Goal: Task Accomplishment & Management: Use online tool/utility

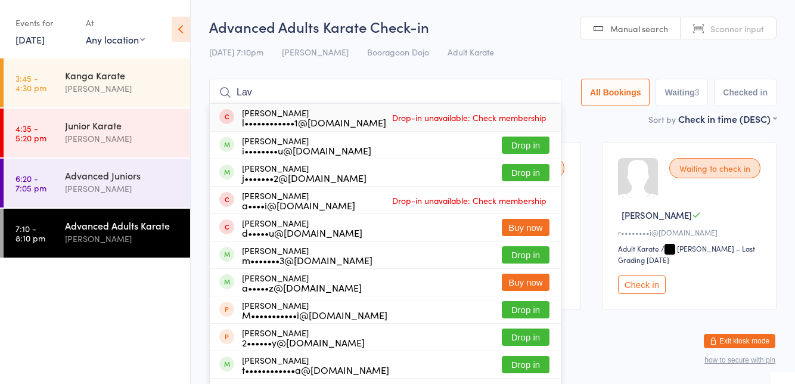
type input "Lavaa"
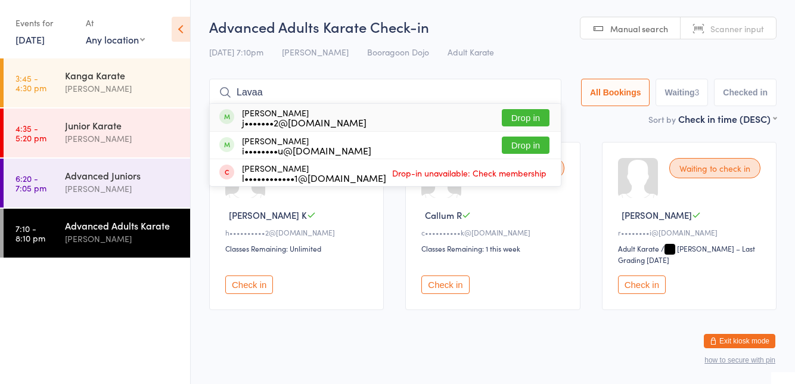
click at [529, 113] on button "Drop in" at bounding box center [525, 117] width 48 height 17
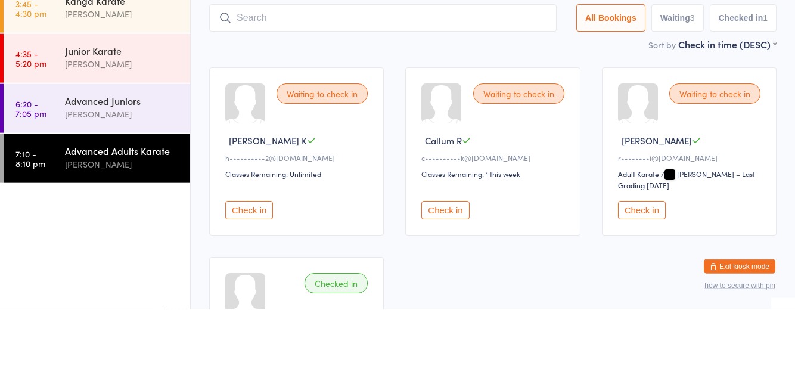
click at [455, 96] on input "search" at bounding box center [382, 92] width 347 height 27
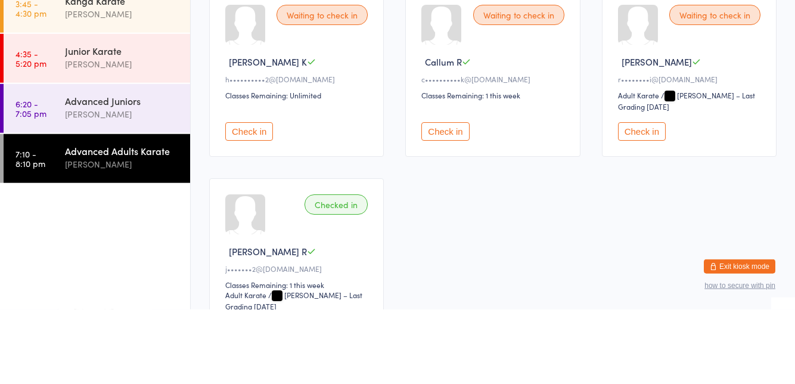
scroll to position [79, 0]
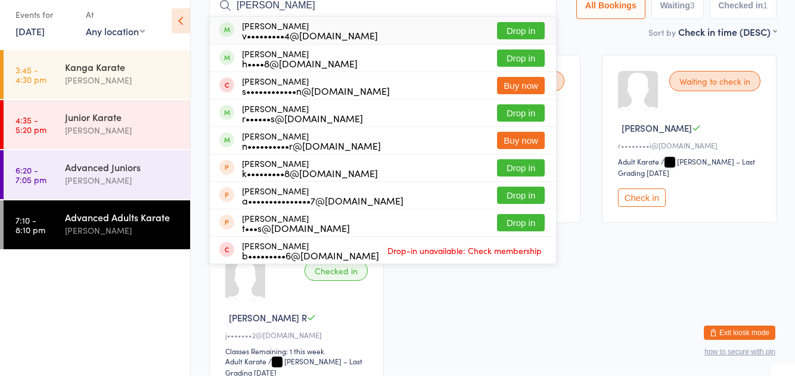
type input "[PERSON_NAME]"
click at [429, 38] on div "[PERSON_NAME] v•••••••••4@[DOMAIN_NAME] Drop in" at bounding box center [383, 38] width 346 height 27
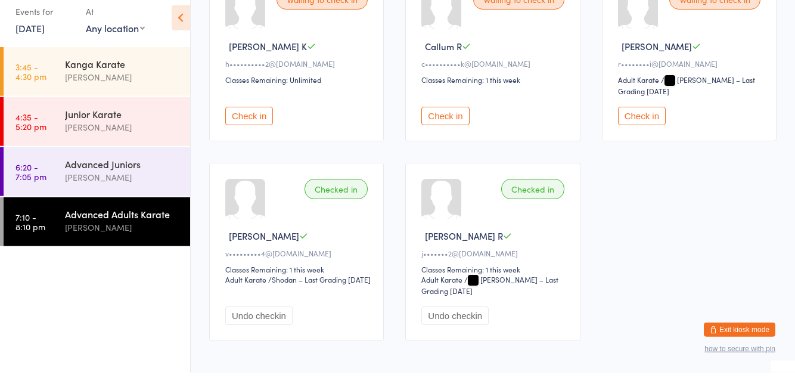
scroll to position [157, 0]
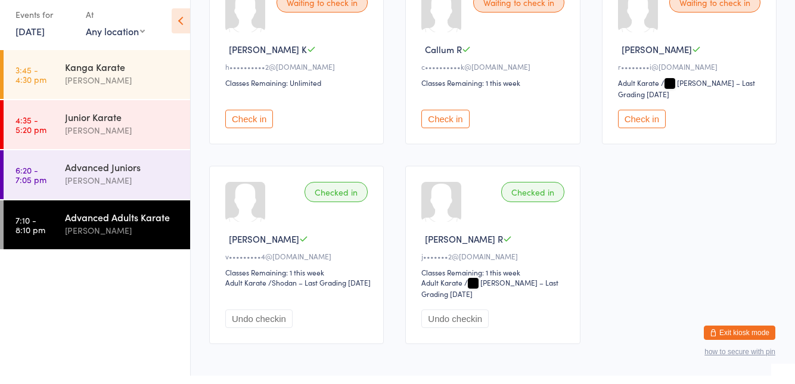
click at [259, 130] on button "Check in" at bounding box center [249, 127] width 48 height 18
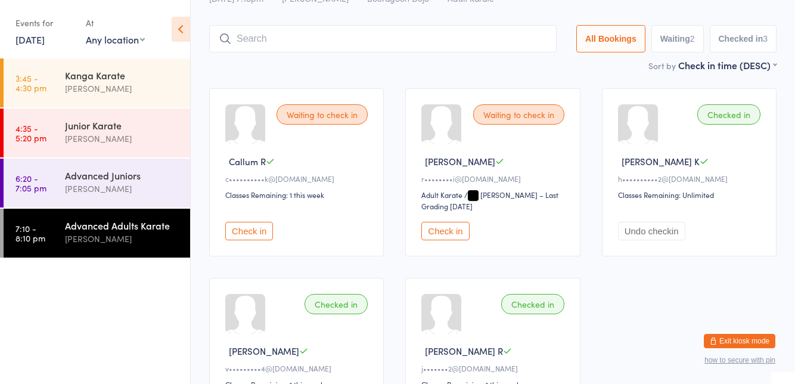
click at [343, 51] on input "search" at bounding box center [382, 38] width 347 height 27
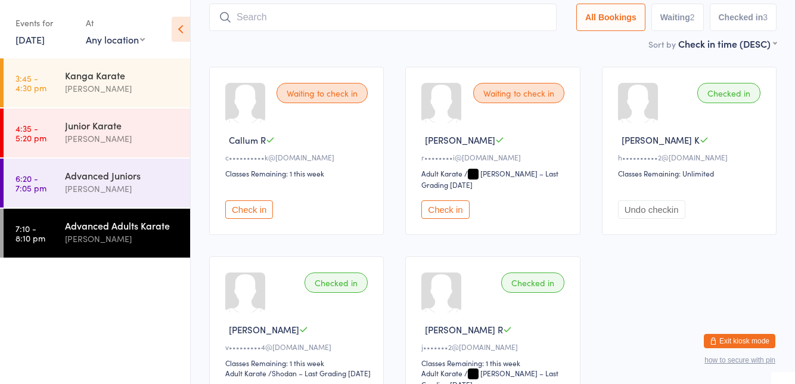
scroll to position [79, 0]
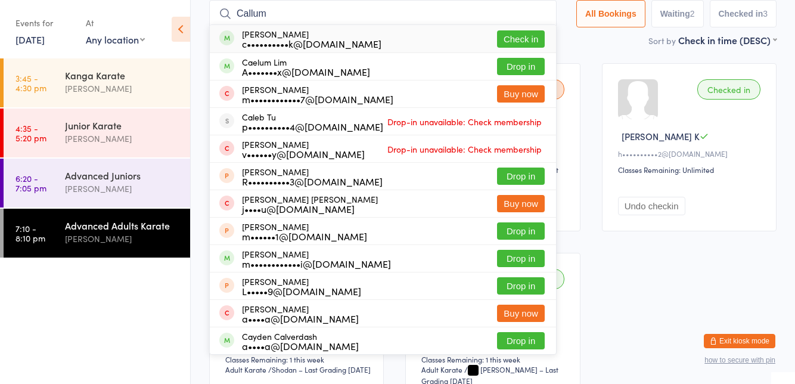
type input "Callum"
click at [524, 39] on button "Check in" at bounding box center [521, 38] width 48 height 17
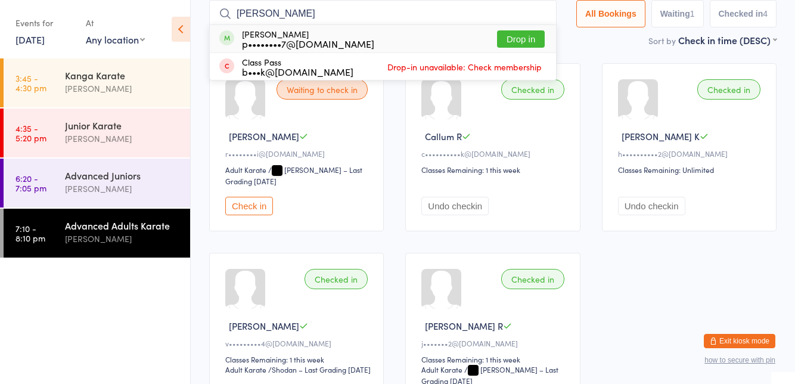
type input "[PERSON_NAME]"
click at [522, 42] on button "Drop in" at bounding box center [521, 38] width 48 height 17
